Goal: Transaction & Acquisition: Purchase product/service

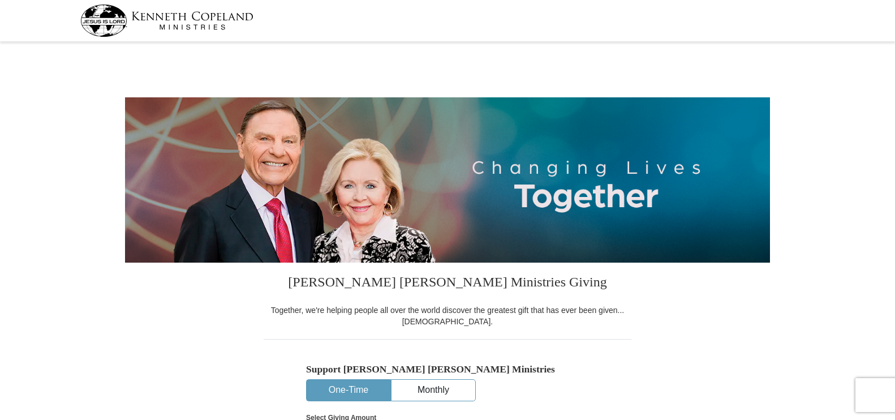
select select "NC"
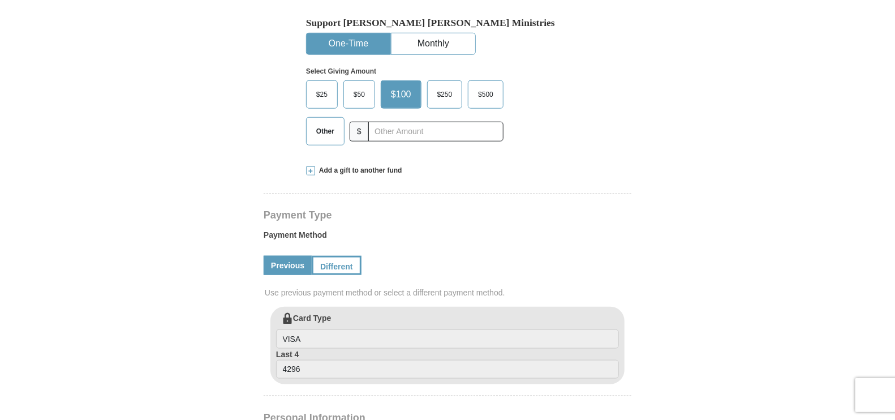
scroll to position [268, 0]
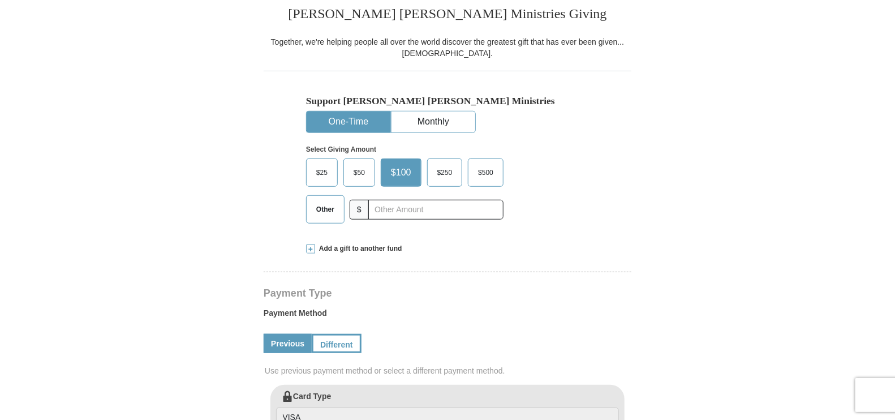
click at [321, 204] on span "Other" at bounding box center [324, 209] width 29 height 17
click at [0, 0] on input "Other" at bounding box center [0, 0] width 0 height 0
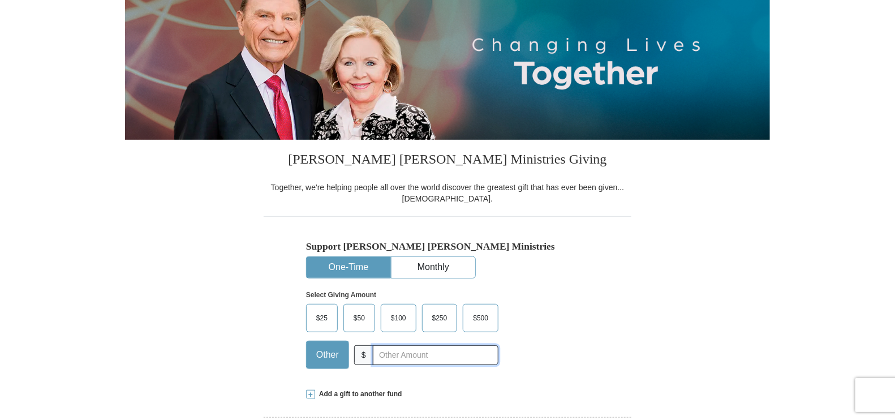
scroll to position [311, 0]
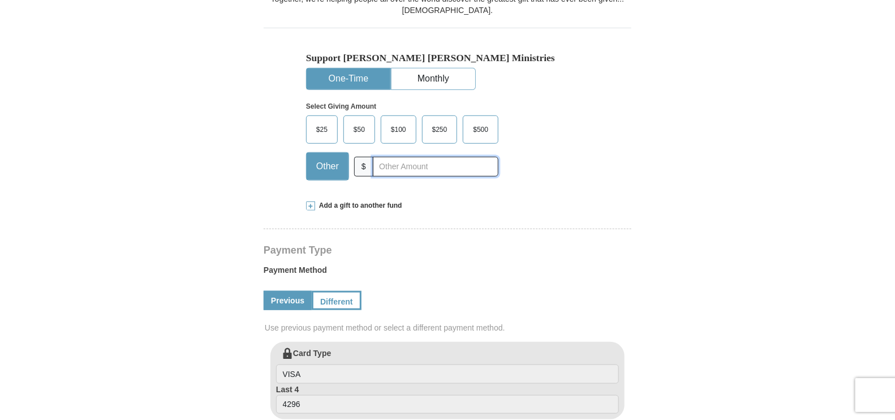
click at [437, 170] on input "text" at bounding box center [436, 167] width 126 height 20
type input "220.00"
click at [673, 148] on form "[PERSON_NAME] [PERSON_NAME] Ministries Giving Together, we're helping people al…" at bounding box center [447, 343] width 645 height 1218
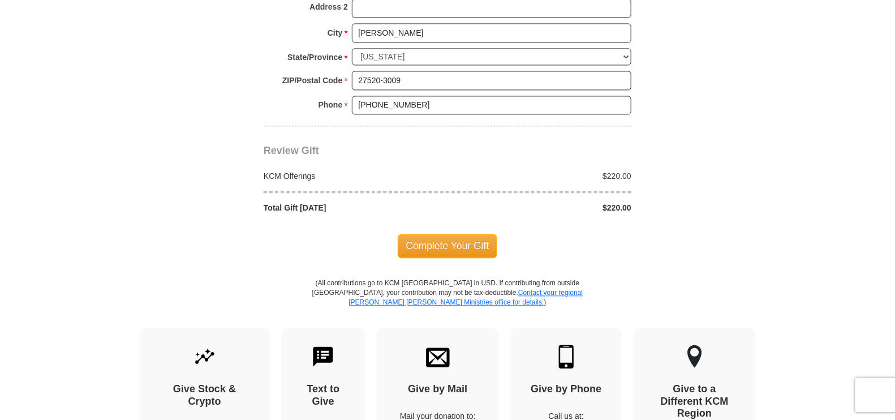
scroll to position [938, 0]
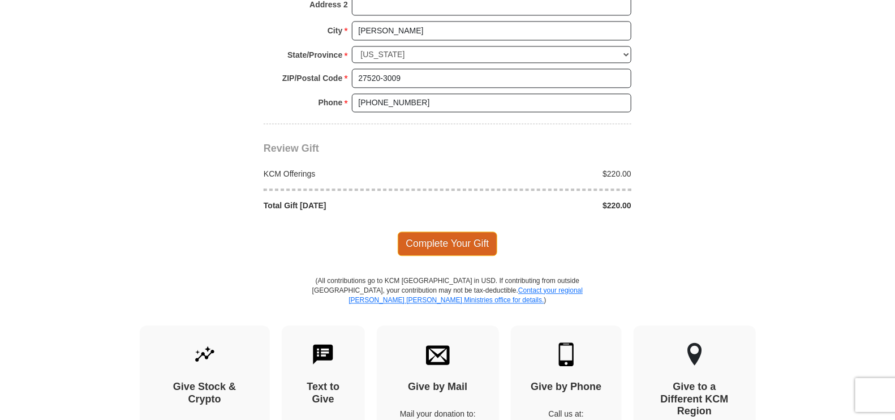
click at [454, 238] on span "Complete Your Gift" at bounding box center [448, 243] width 100 height 24
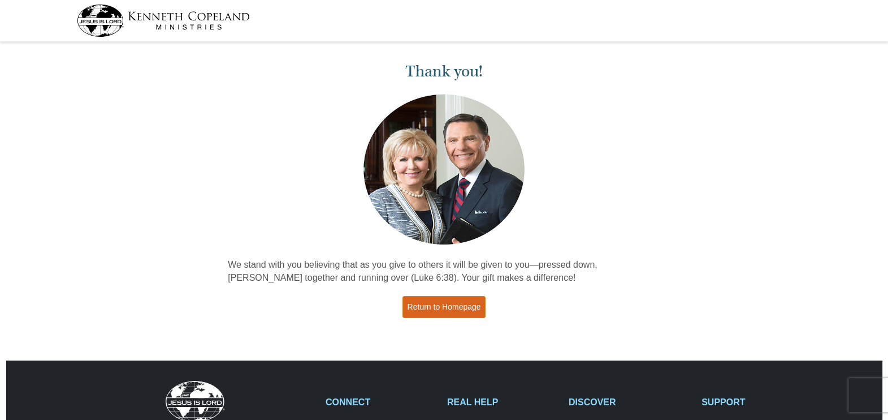
click at [446, 307] on link "Return to Homepage" at bounding box center [445, 307] width 84 height 22
